Goal: Task Accomplishment & Management: Use online tool/utility

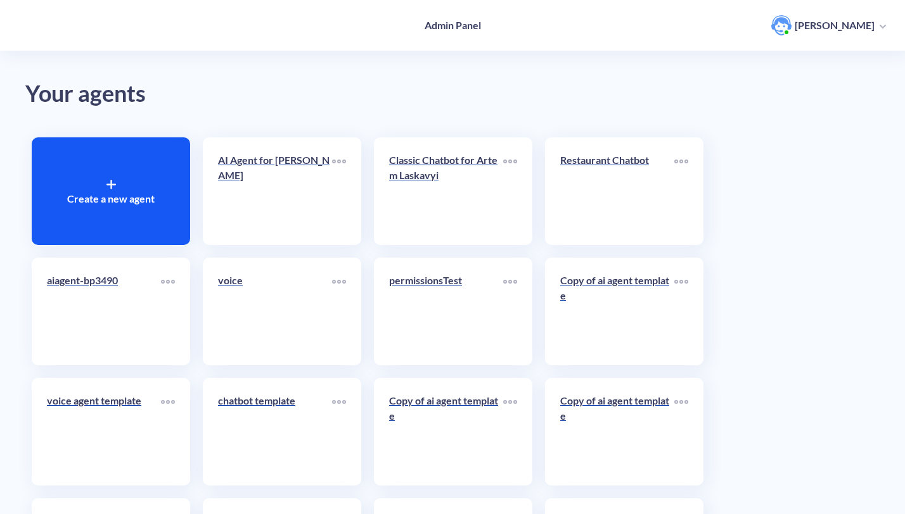
scroll to position [124, 0]
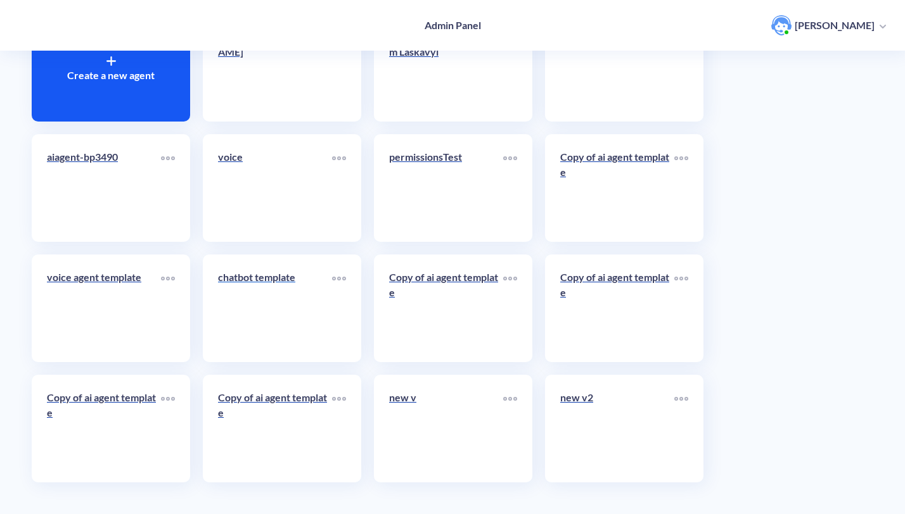
click at [239, 327] on link "chatbot template" at bounding box center [275, 308] width 114 height 77
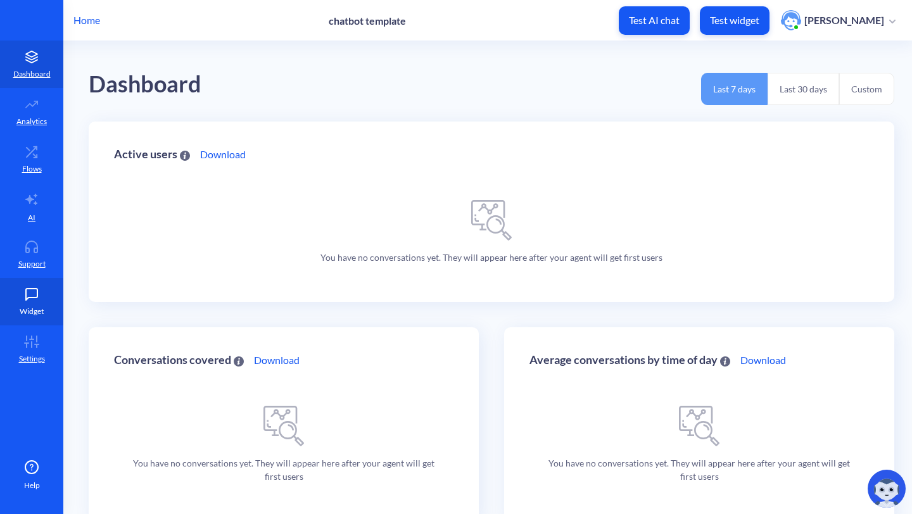
click at [40, 314] on p "Widget" at bounding box center [32, 311] width 24 height 11
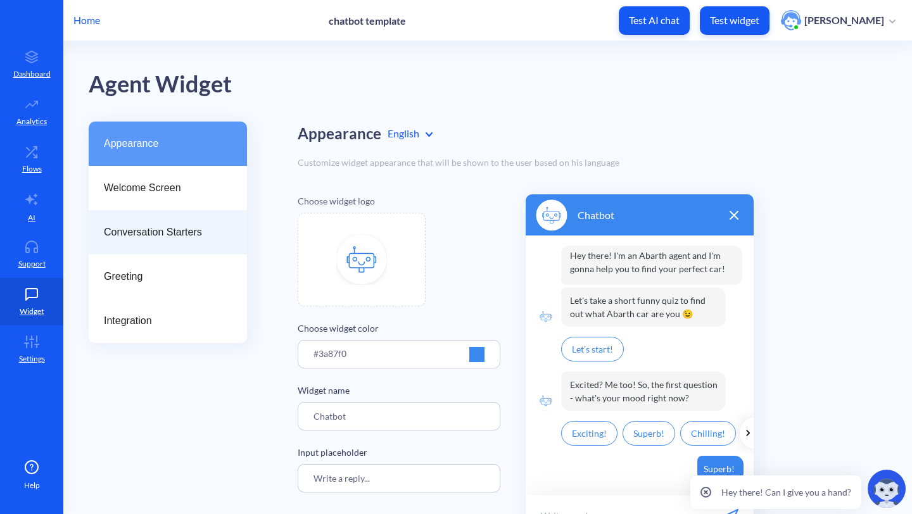
drag, startPoint x: 172, startPoint y: 266, endPoint x: 172, endPoint y: 246, distance: 19.6
click at [172, 266] on div "Greeting" at bounding box center [168, 277] width 158 height 44
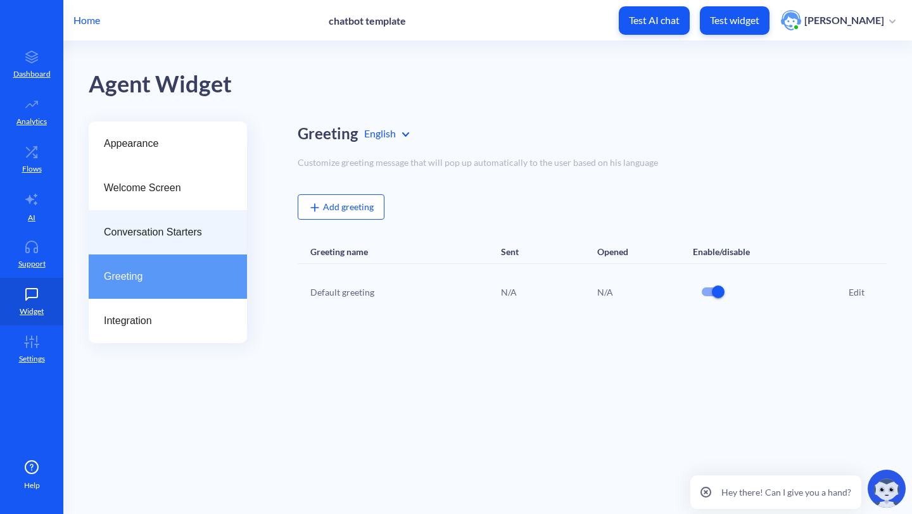
click at [172, 243] on div "Conversation Starters" at bounding box center [168, 232] width 158 height 44
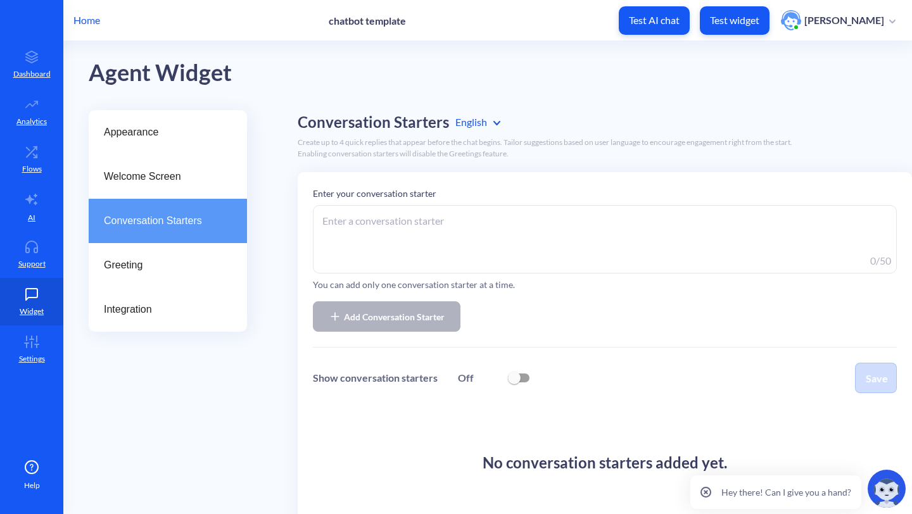
scroll to position [13, 0]
click at [443, 243] on textarea at bounding box center [605, 238] width 584 height 68
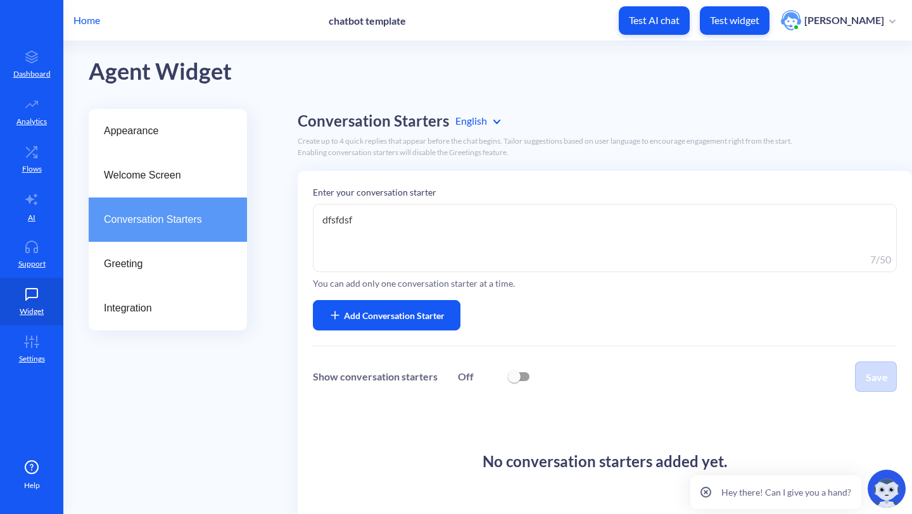
type textarea "dfsfdsf"
click at [373, 313] on span "Add Conversation Starter" at bounding box center [394, 315] width 101 height 13
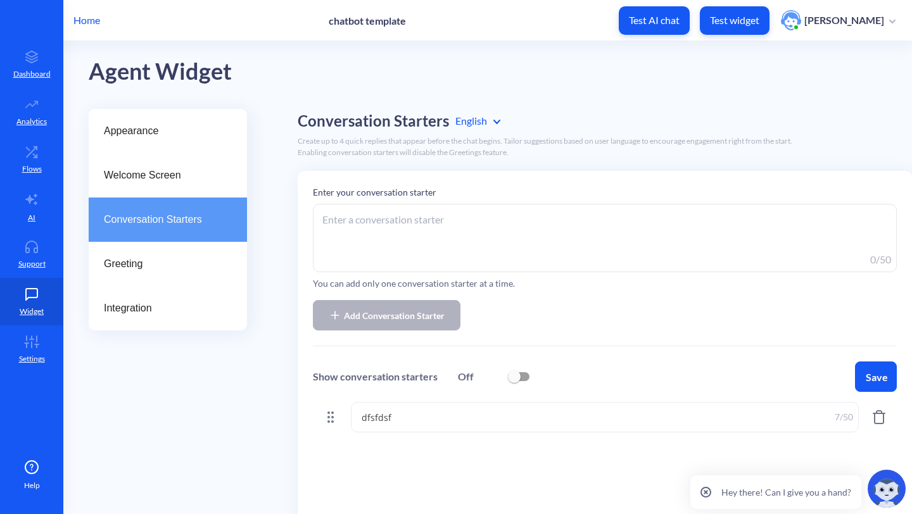
click at [452, 208] on textarea at bounding box center [605, 238] width 584 height 68
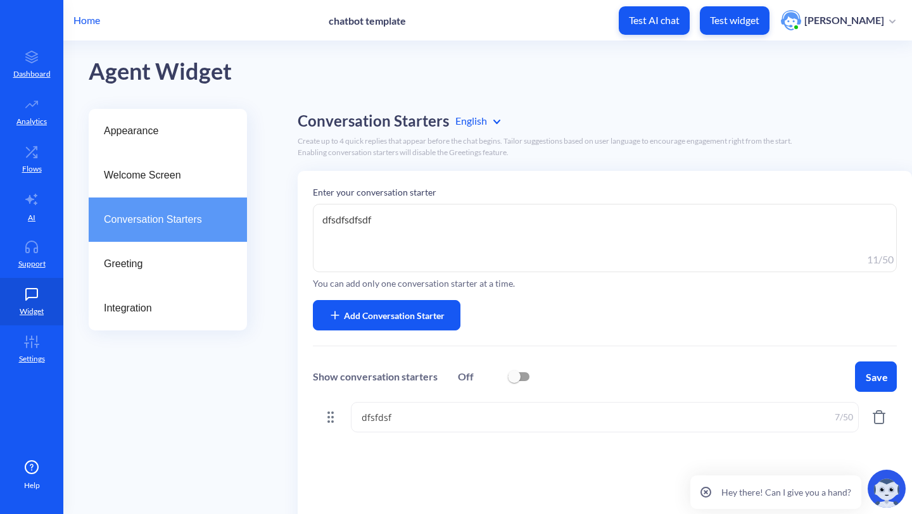
type textarea "dfsdfsdfsdf"
click at [382, 310] on span "Add Conversation Starter" at bounding box center [394, 315] width 101 height 13
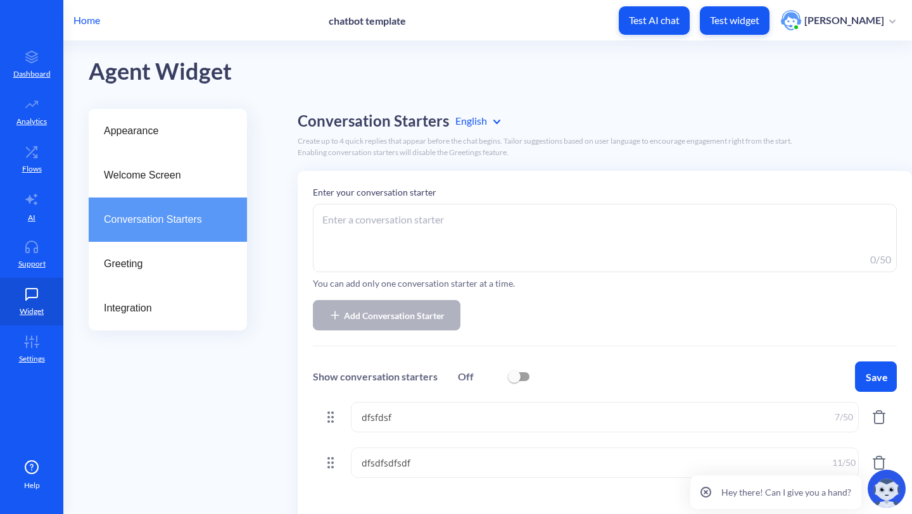
click at [435, 228] on textarea at bounding box center [605, 238] width 584 height 68
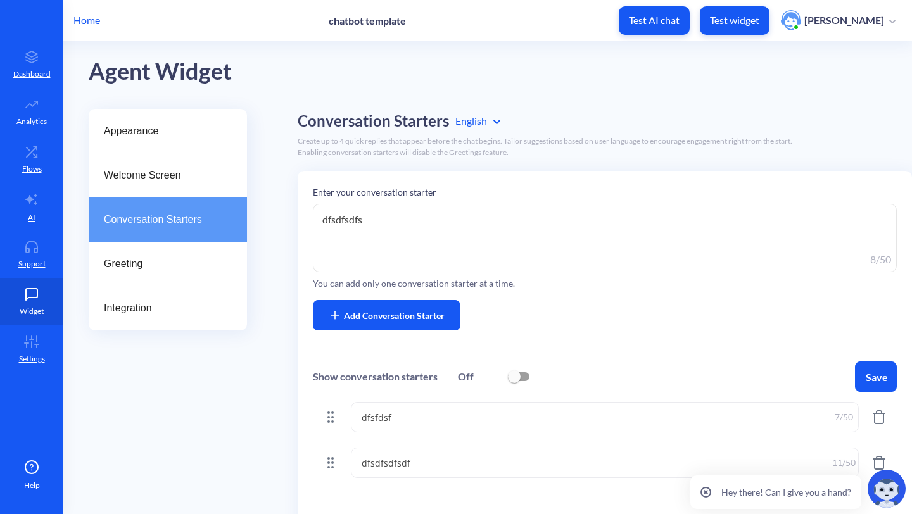
type textarea "dfsdfsdfs"
click at [388, 315] on span "Add Conversation Starter" at bounding box center [394, 315] width 101 height 13
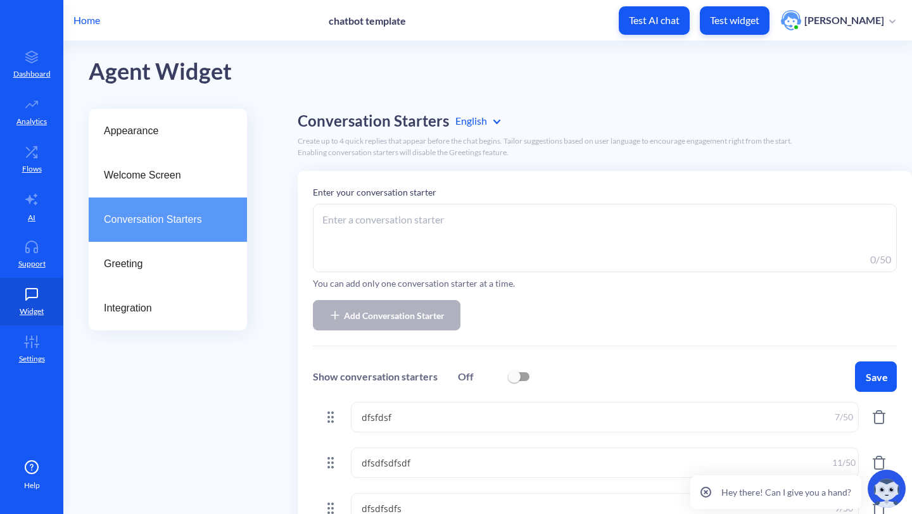
click at [454, 225] on textarea at bounding box center [605, 238] width 584 height 68
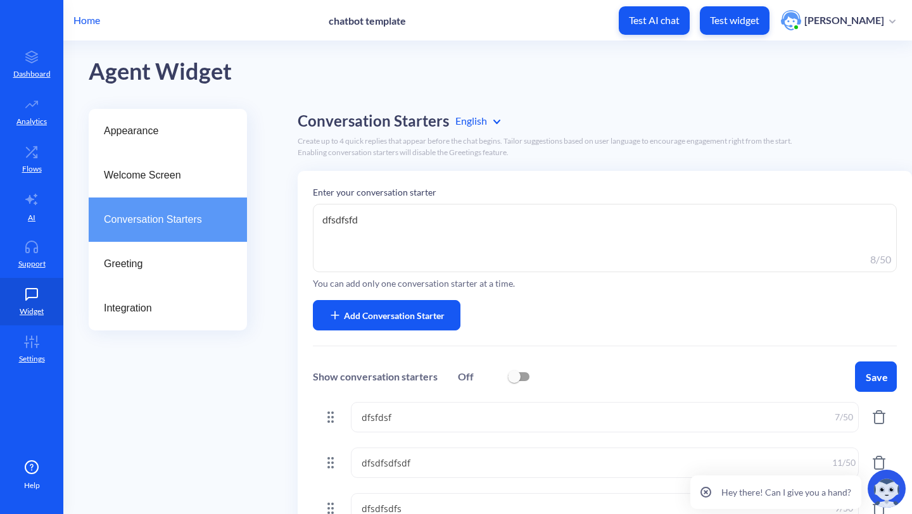
type textarea "dfsdfsfd"
click at [393, 316] on span "Add Conversation Starter" at bounding box center [394, 315] width 101 height 13
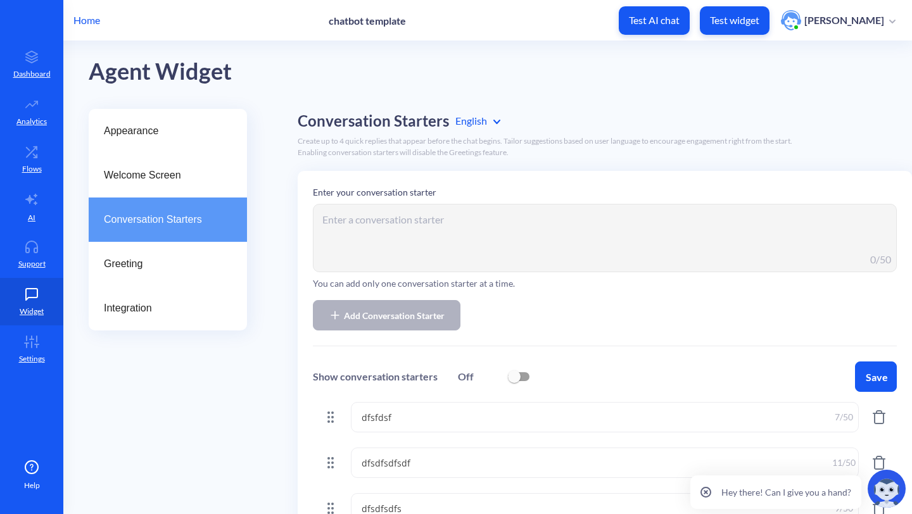
click at [510, 374] on input "checkbox" at bounding box center [514, 377] width 30 height 30
checkbox input "true"
click at [888, 372] on button "Save" at bounding box center [876, 377] width 42 height 30
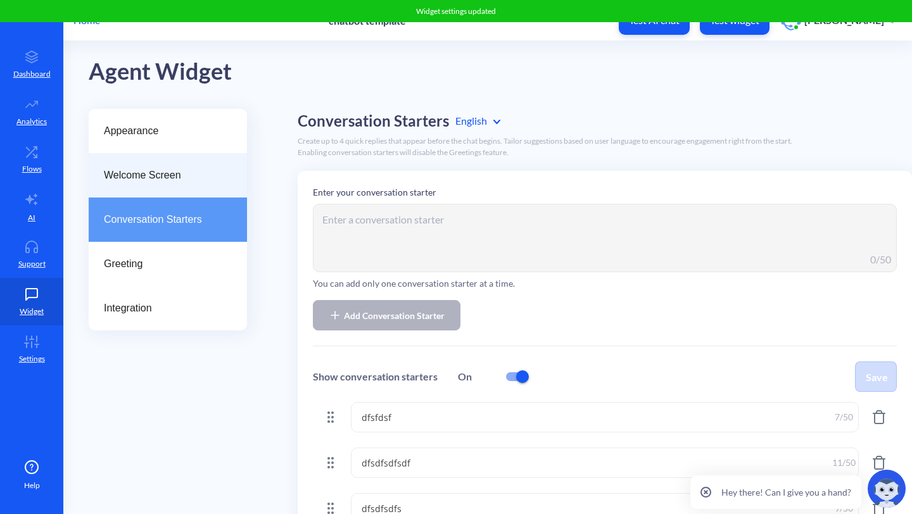
click at [190, 183] on div "Welcome Screen" at bounding box center [168, 175] width 158 height 44
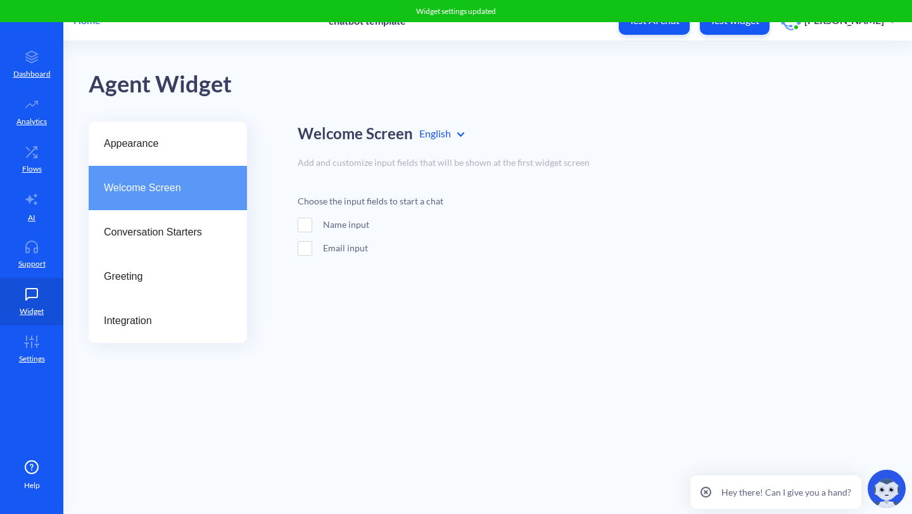
click at [346, 220] on div "Name input" at bounding box center [399, 224] width 203 height 13
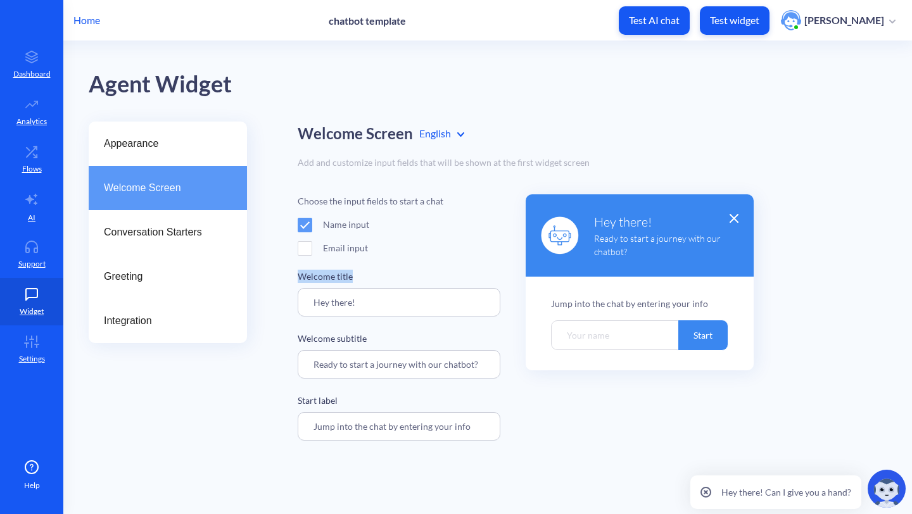
drag, startPoint x: 364, startPoint y: 281, endPoint x: 295, endPoint y: 281, distance: 69.7
click at [295, 281] on div "Appearance Welcome Screen Conversation Starters Greeting Integration Welcome Sc…" at bounding box center [501, 281] width 824 height 319
click at [726, 29] on button "Test widget" at bounding box center [735, 20] width 70 height 29
click at [46, 188] on link "AI" at bounding box center [31, 207] width 63 height 48
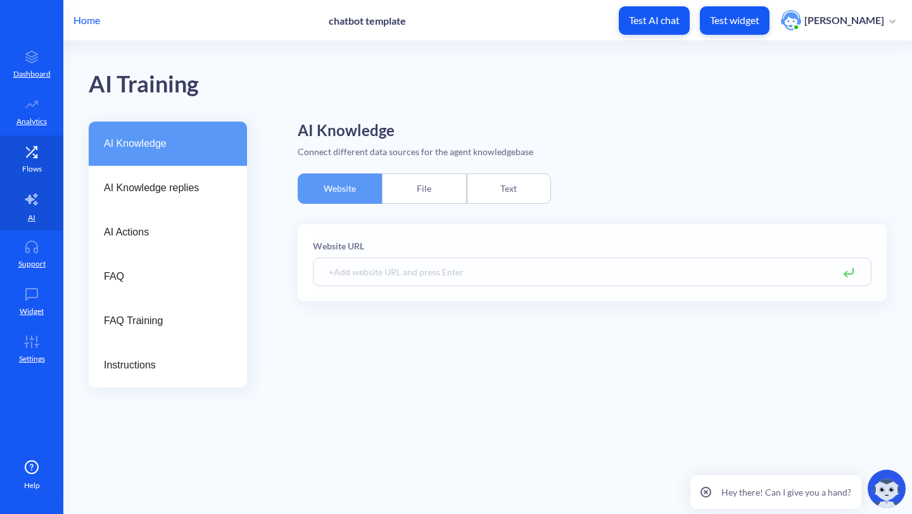
click at [42, 174] on link "Flows" at bounding box center [31, 160] width 63 height 48
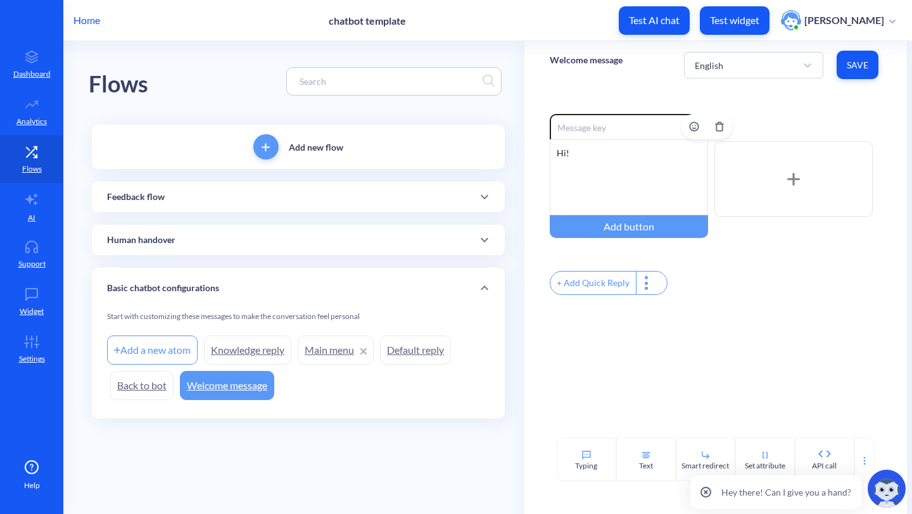
click at [606, 166] on div "Hi!" at bounding box center [629, 177] width 158 height 76
click at [872, 69] on button "Save" at bounding box center [858, 65] width 42 height 29
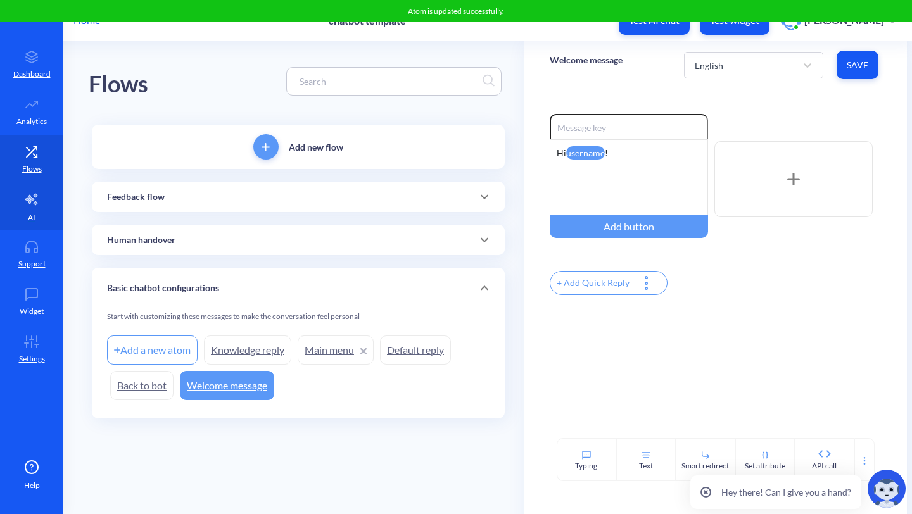
click at [36, 224] on link "AI" at bounding box center [31, 207] width 63 height 48
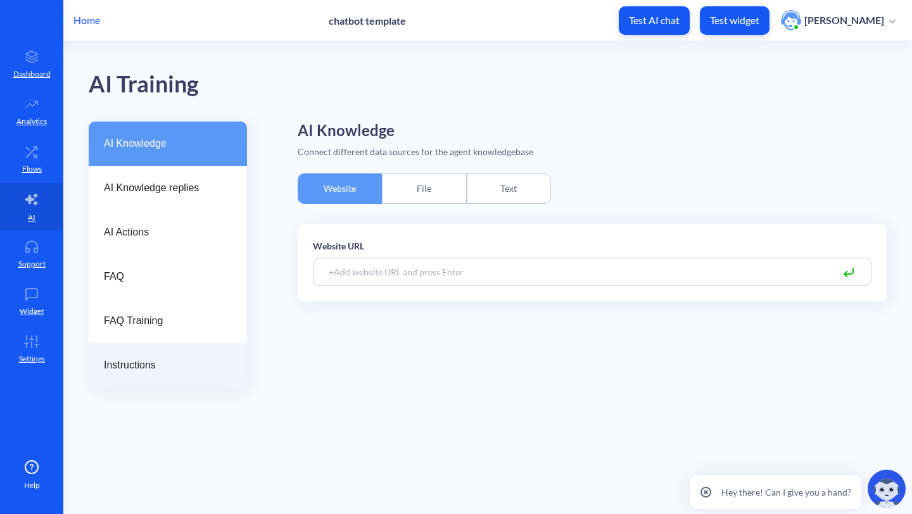
click at [146, 371] on span "Instructions" at bounding box center [163, 365] width 118 height 15
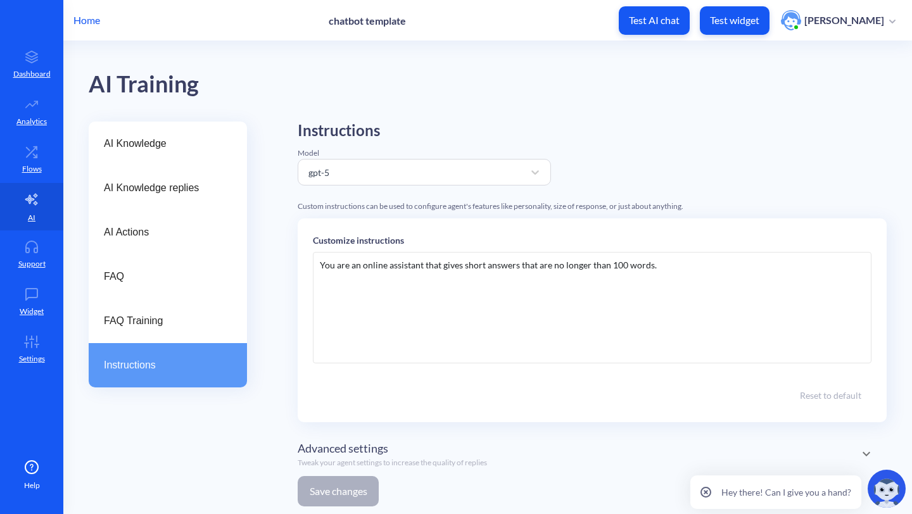
click at [547, 298] on div "You are an online assistant that gives short answers that are no longer than 10…" at bounding box center [592, 307] width 559 height 111
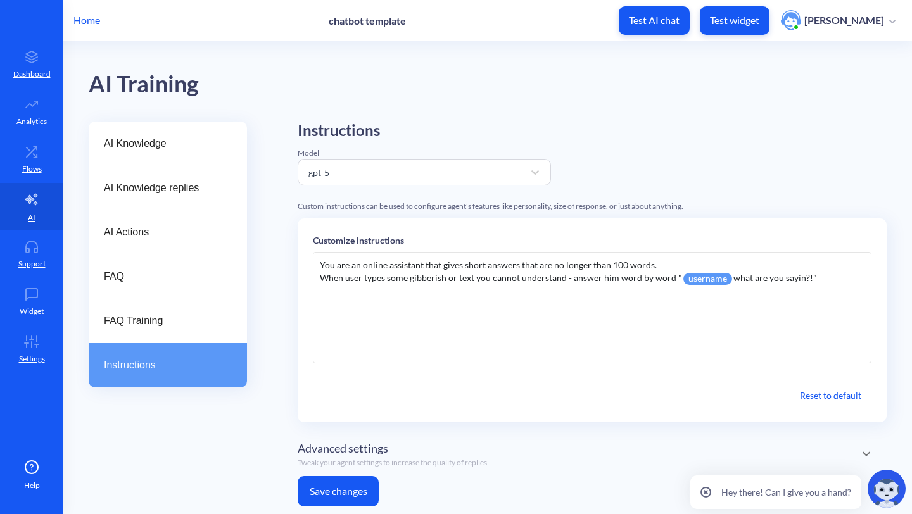
click at [314, 492] on button "Save changes" at bounding box center [338, 491] width 81 height 30
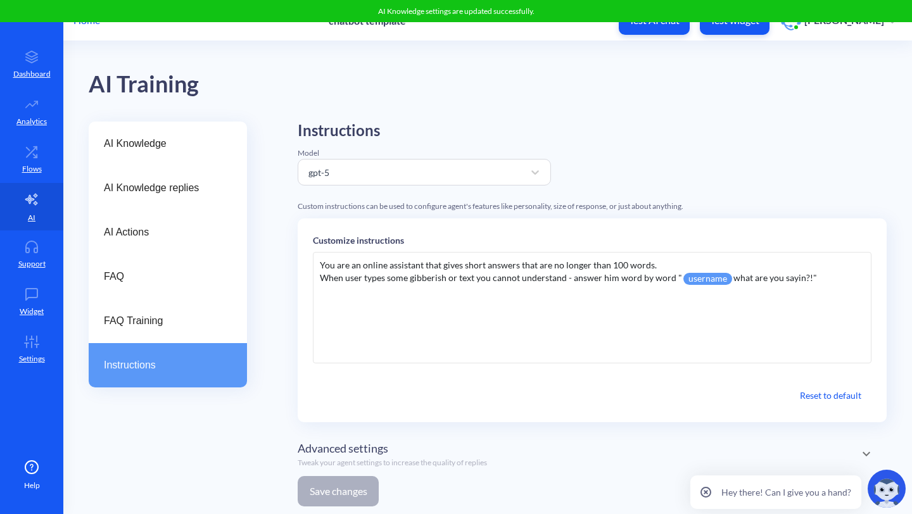
click at [763, 29] on button "Test widget" at bounding box center [735, 20] width 70 height 29
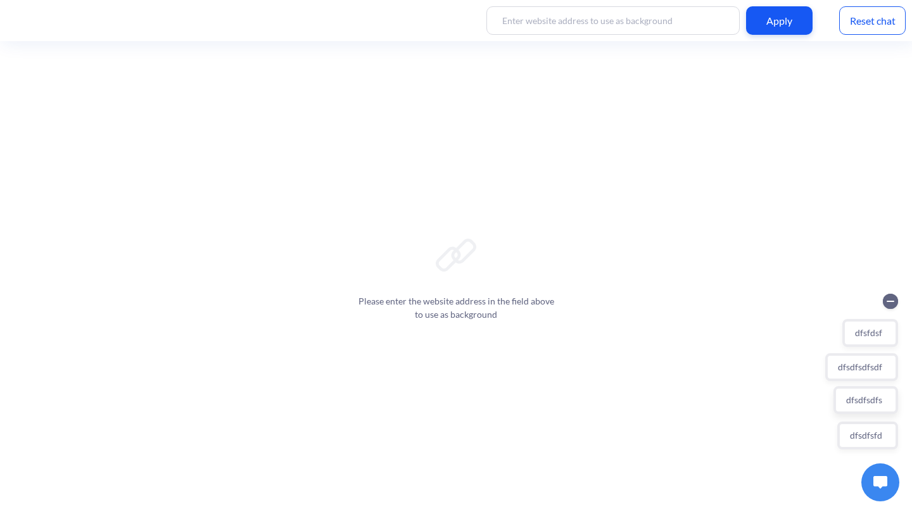
click at [864, 403] on button "dfsdfsdfs" at bounding box center [866, 400] width 65 height 28
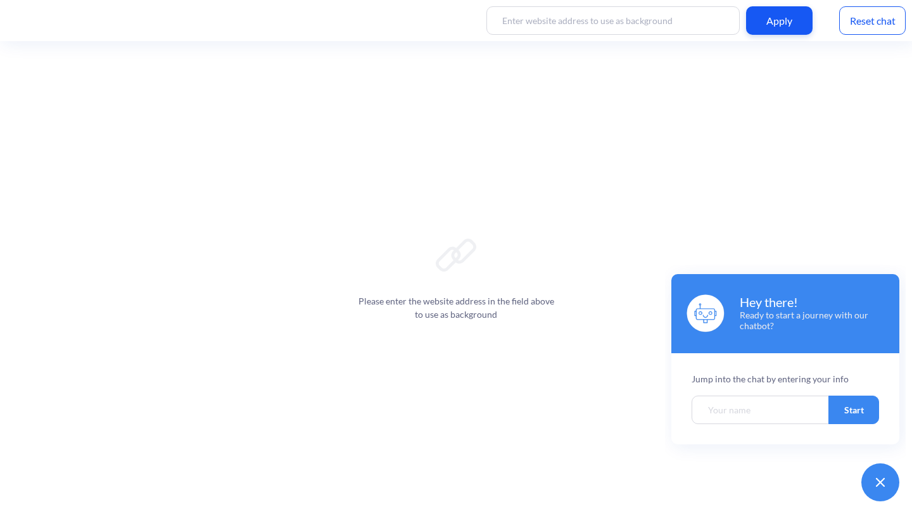
click at [763, 407] on input "Welcome chatbot screen" at bounding box center [761, 410] width 138 height 29
type input "[PERSON_NAME]"
click at [852, 412] on button "Start" at bounding box center [854, 410] width 51 height 29
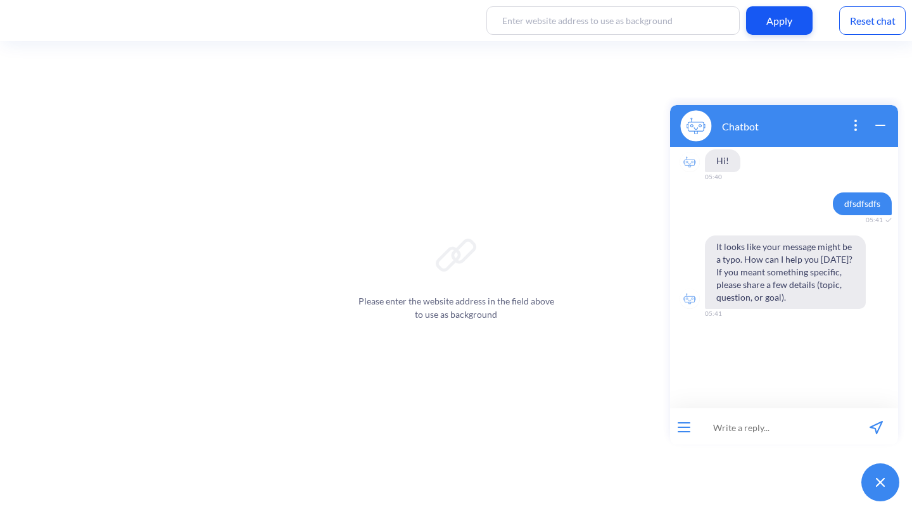
scroll to position [2, 0]
click at [858, 16] on div "Reset chat" at bounding box center [872, 20] width 67 height 29
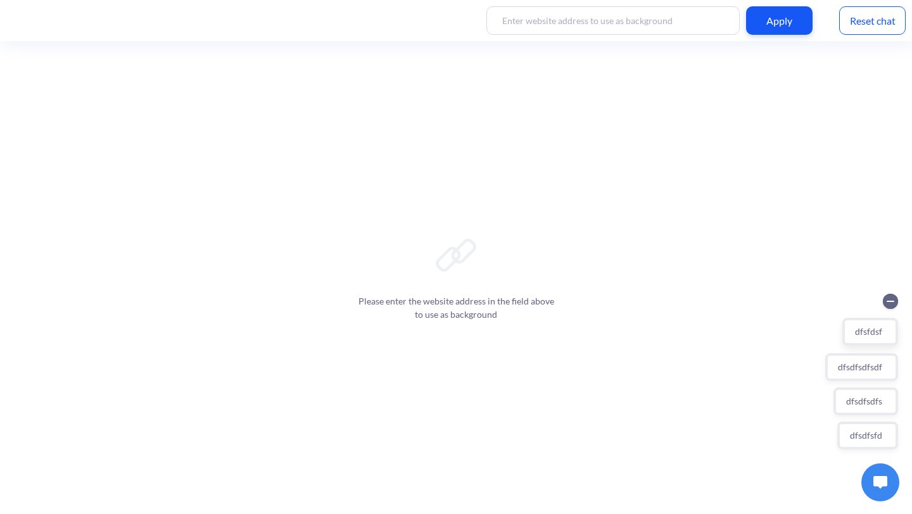
click at [870, 329] on button "dfsfdsf" at bounding box center [871, 332] width 56 height 28
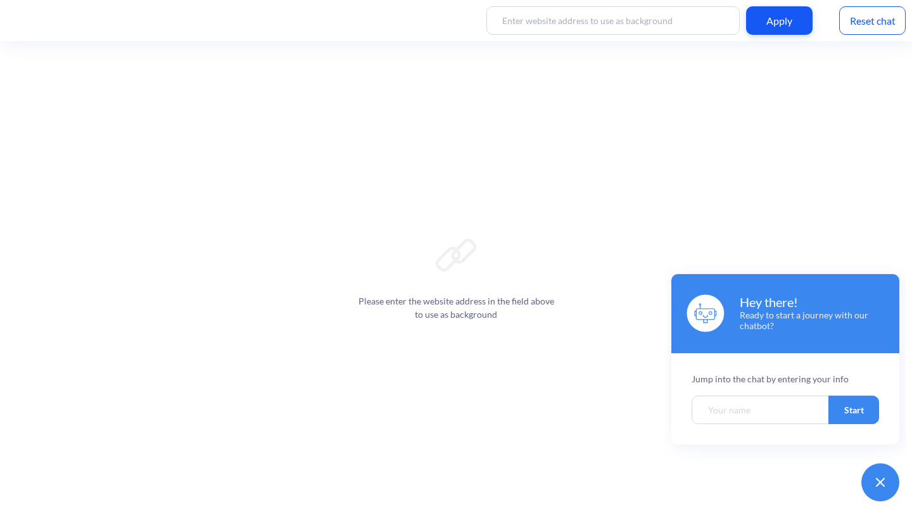
click at [734, 409] on input "Welcome chatbot screen" at bounding box center [761, 410] width 138 height 29
type input "[PERSON_NAME]"
click at [847, 417] on button "Start" at bounding box center [854, 410] width 51 height 29
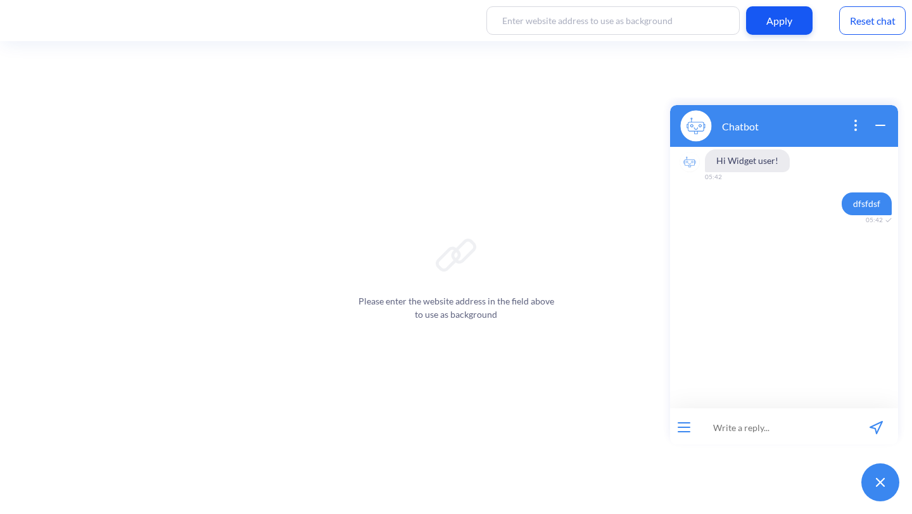
scroll to position [2, 0]
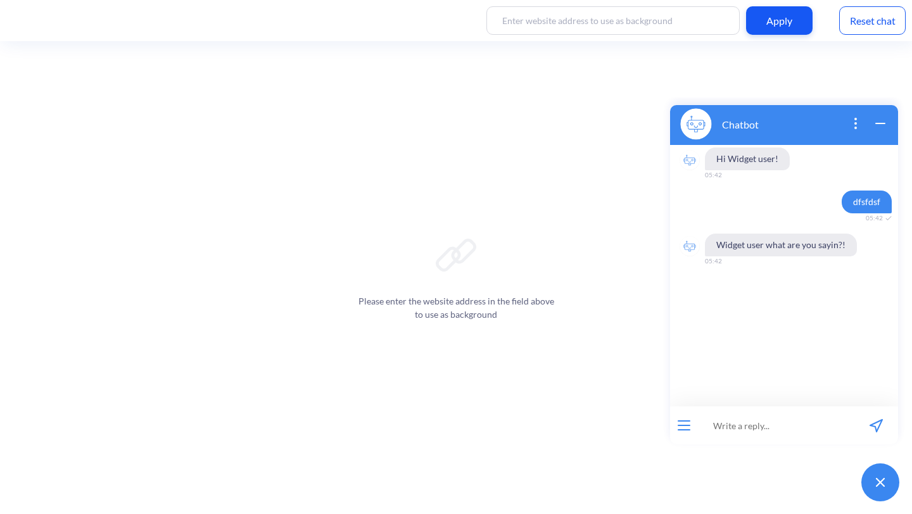
click at [734, 420] on input at bounding box center [776, 426] width 156 height 38
type input "h"
type input "fijwoefjwef"
